Goal: Information Seeking & Learning: Learn about a topic

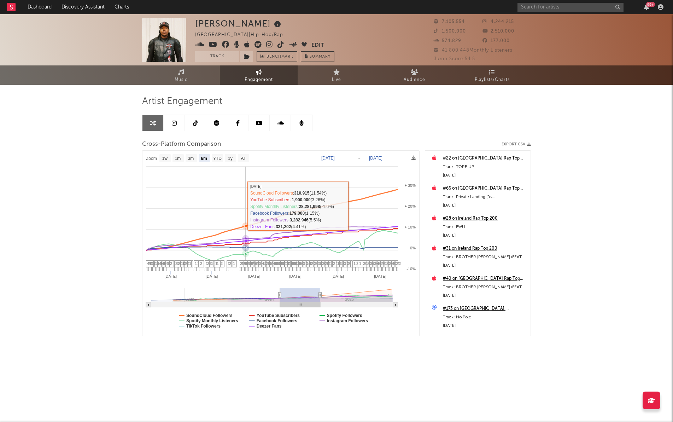
select select "6m"
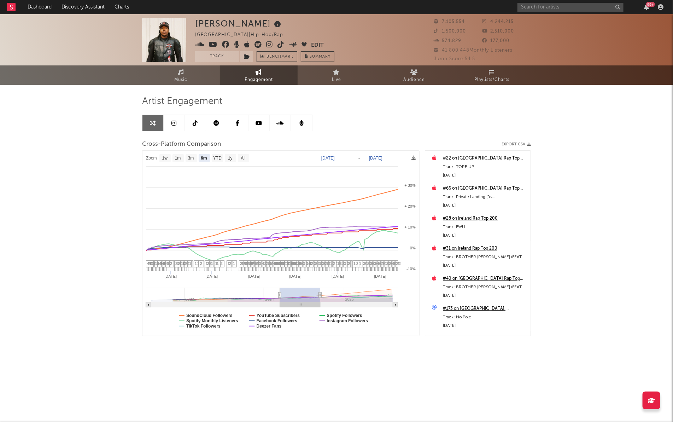
click at [192, 115] on link at bounding box center [195, 123] width 21 height 16
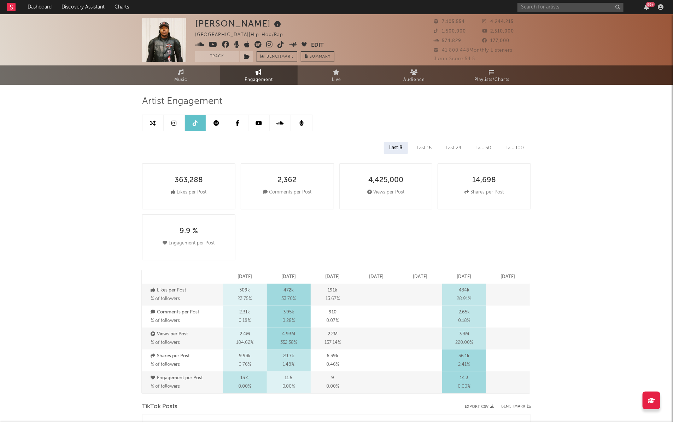
select select "6m"
click at [170, 125] on link at bounding box center [174, 123] width 21 height 16
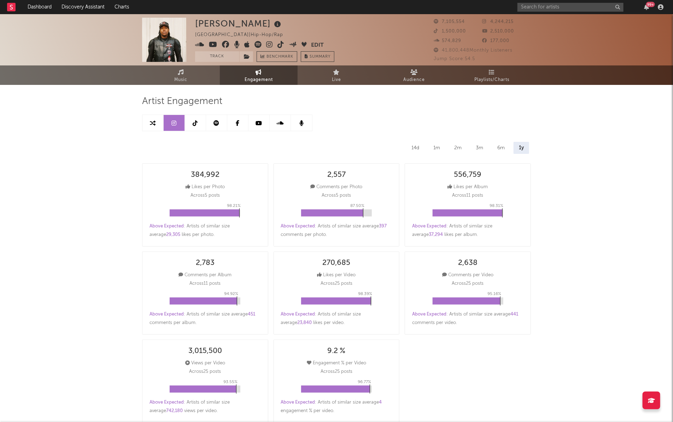
click at [152, 125] on icon at bounding box center [153, 123] width 6 height 6
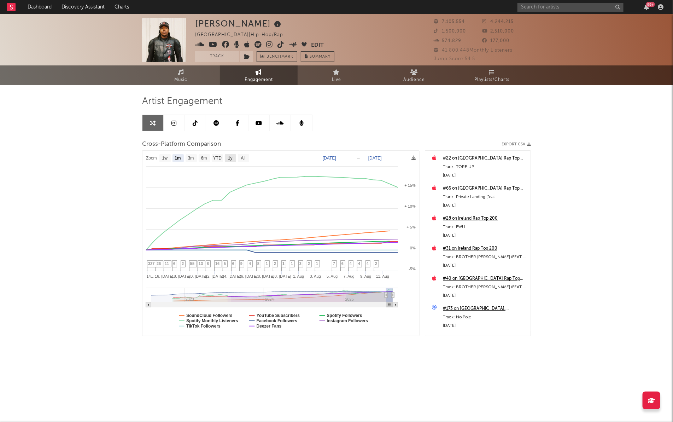
click at [231, 157] on text "1y" at bounding box center [230, 158] width 5 height 5
select select "1y"
type input "[DATE]"
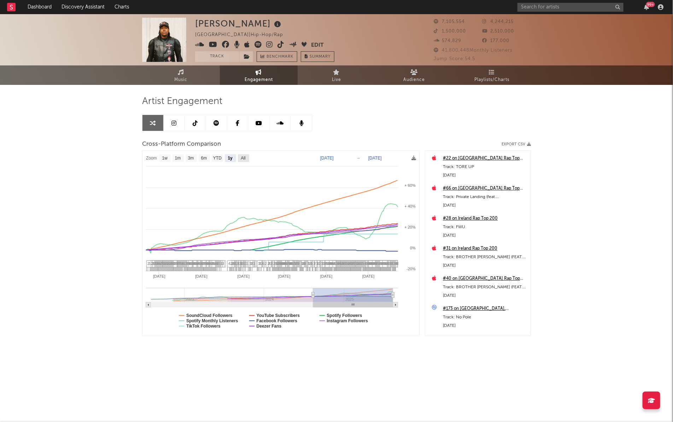
click at [242, 161] on rect at bounding box center [243, 158] width 11 height 8
select select "All"
type input "[DATE]"
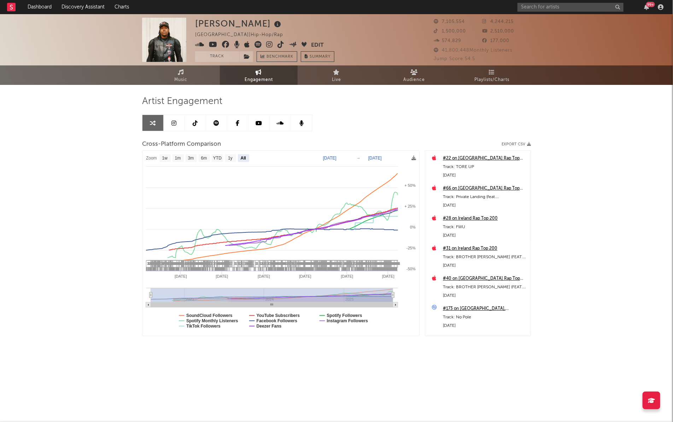
select select "All"
